Goal: Task Accomplishment & Management: Manage account settings

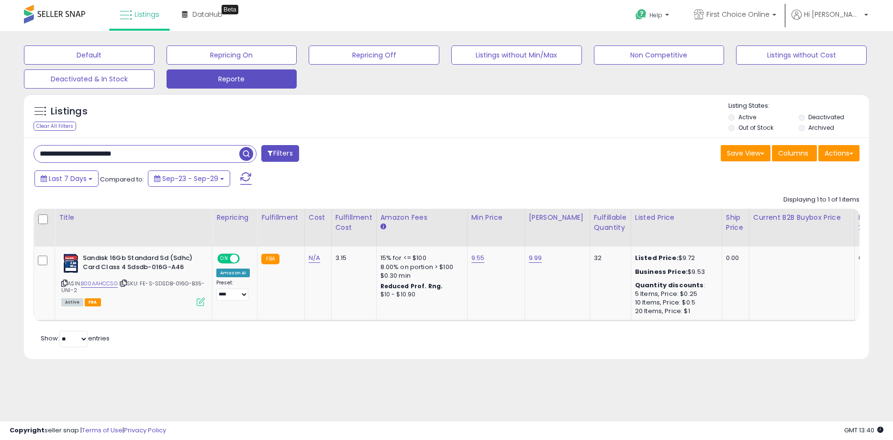
scroll to position [0, 631]
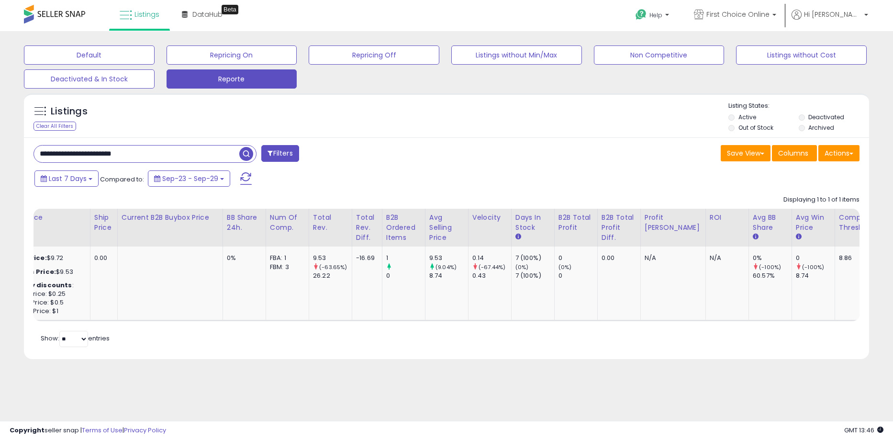
drag, startPoint x: 154, startPoint y: 151, endPoint x: -25, endPoint y: 172, distance: 180.2
click at [0, 172] on html "Unable to login Retrieving listings data.. has not yet accepted the Terms of Us…" at bounding box center [446, 220] width 893 height 440
paste input "*"
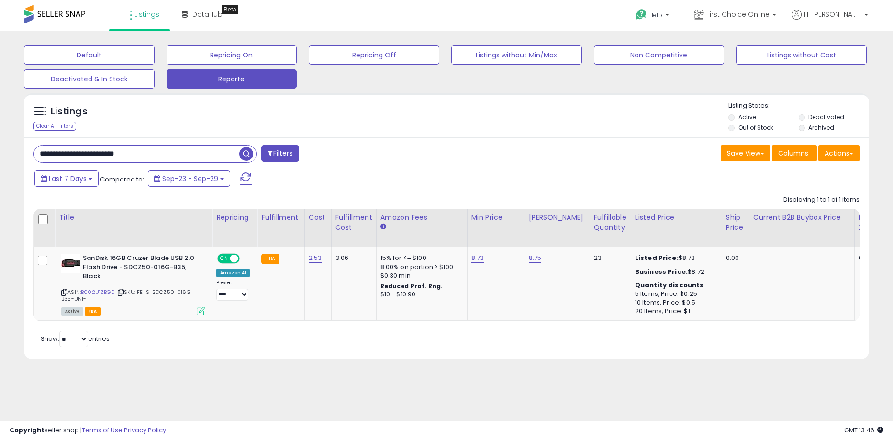
scroll to position [0, 631]
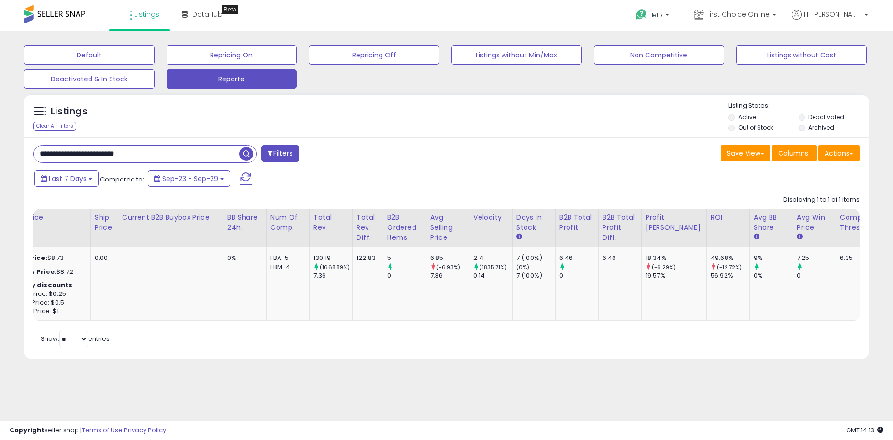
drag, startPoint x: 157, startPoint y: 159, endPoint x: -25, endPoint y: 134, distance: 184.4
click at [0, 134] on html "Unable to login Retrieving listings data.. has not yet accepted the Terms of Us…" at bounding box center [446, 220] width 893 height 440
paste input "**********"
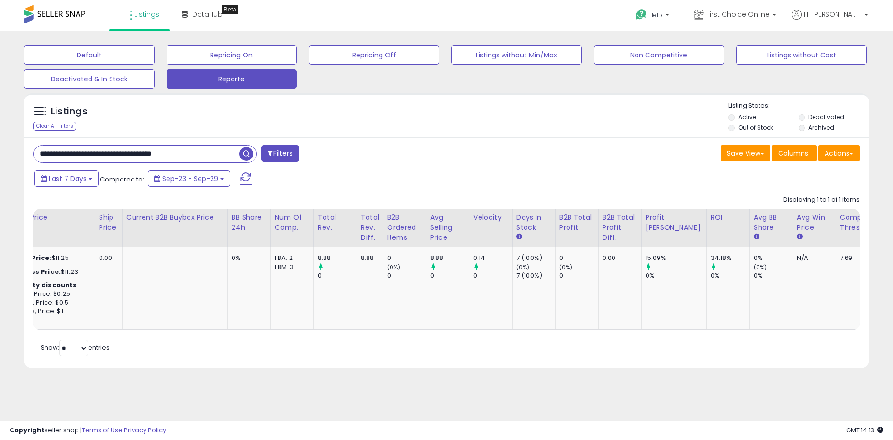
scroll to position [0, 0]
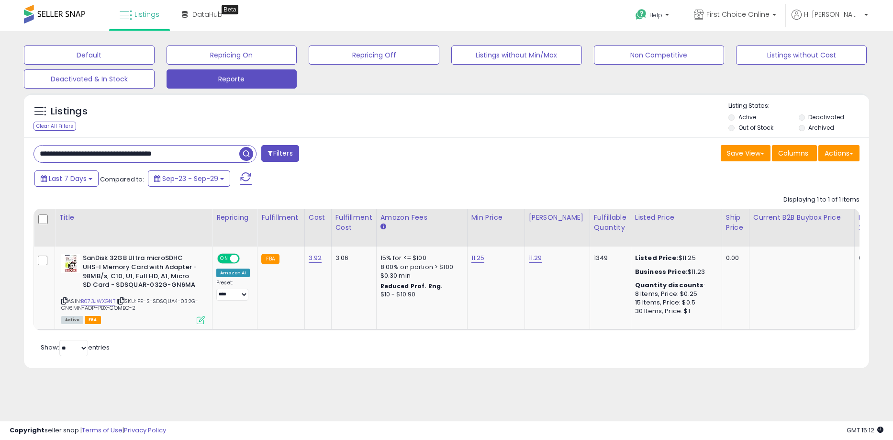
drag, startPoint x: 228, startPoint y: 154, endPoint x: -25, endPoint y: 165, distance: 253.3
click at [0, 165] on html "Unable to login Retrieving listings data.. has not yet accepted the Terms of Us…" at bounding box center [446, 220] width 893 height 440
paste input "text"
type input "**********"
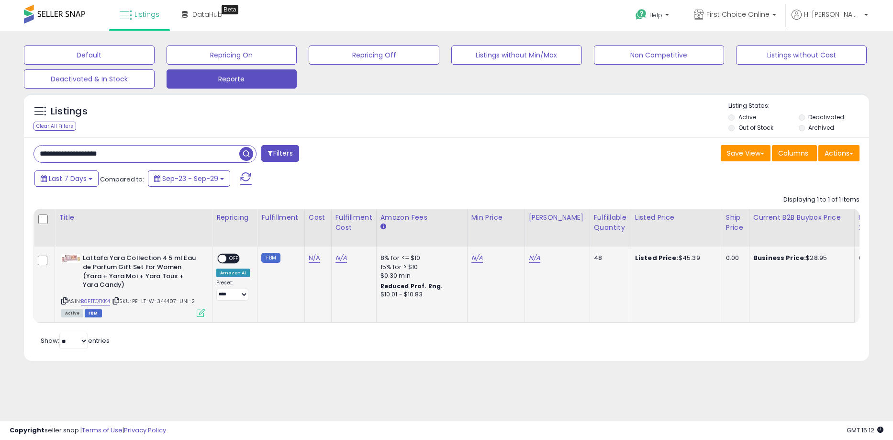
click at [479, 257] on div "N/A" at bounding box center [494, 258] width 46 height 9
click at [475, 256] on link "N/A" at bounding box center [476, 258] width 11 height 10
type input "*****"
click button "submit" at bounding box center [500, 233] width 16 height 14
click at [535, 257] on link "N/A" at bounding box center [534, 258] width 11 height 10
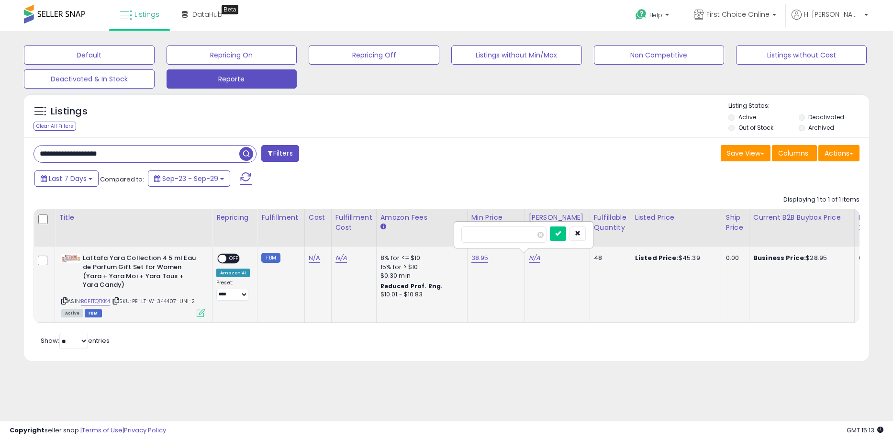
type input "*****"
click button "submit" at bounding box center [558, 233] width 16 height 14
click at [224, 257] on span at bounding box center [222, 258] width 8 height 8
